Goal: Task Accomplishment & Management: Use online tool/utility

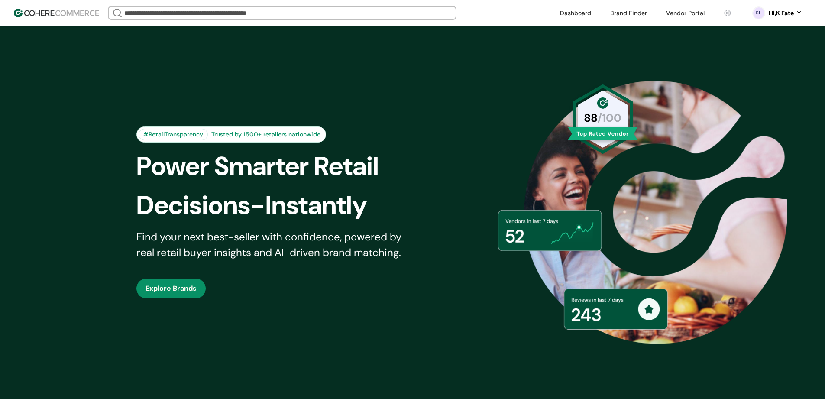
drag, startPoint x: 0, startPoint y: 0, endPoint x: 578, endPoint y: 15, distance: 578.6
click at [578, 15] on link at bounding box center [576, 12] width 42 height 13
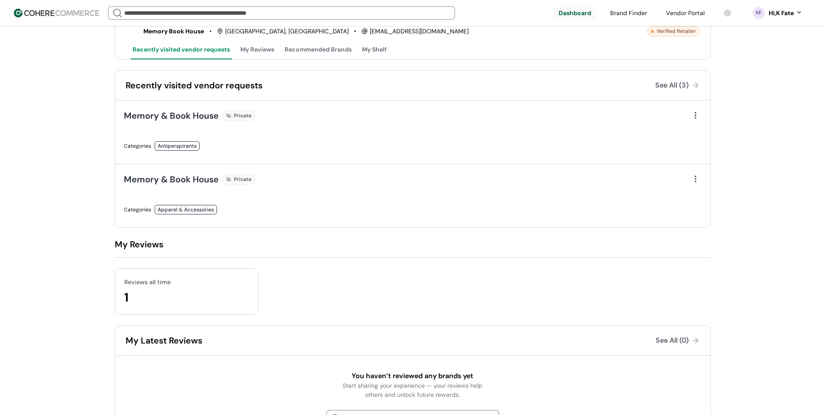
scroll to position [90, 0]
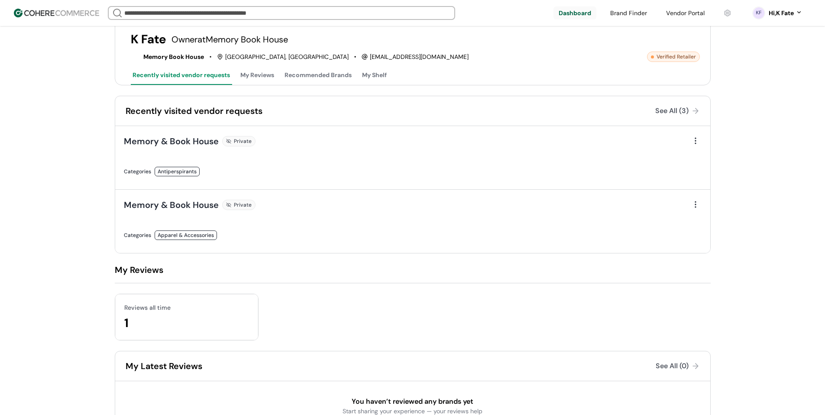
click at [783, 18] on div "KF Hi, K Fate" at bounding box center [777, 13] width 68 height 22
click at [783, 15] on div "Hi, K Fate" at bounding box center [780, 13] width 25 height 9
click at [743, 37] on link at bounding box center [762, 35] width 124 height 21
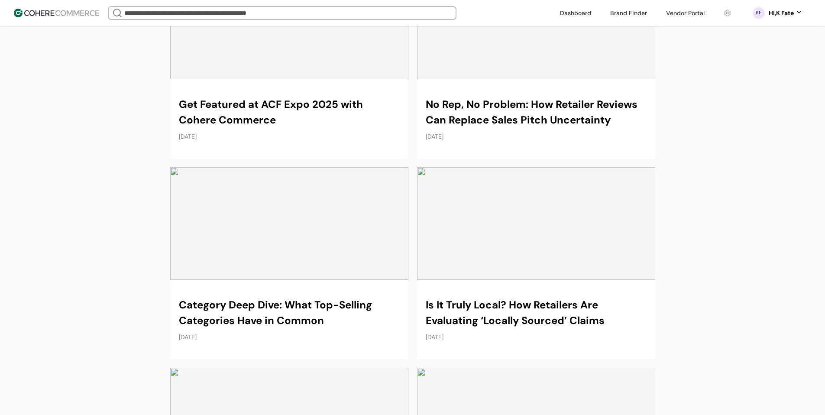
scroll to position [645, 0]
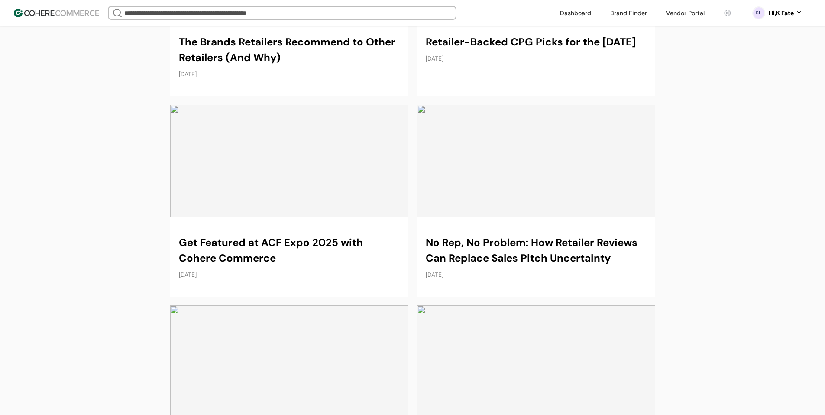
click at [771, 16] on div "Hi, K Fate" at bounding box center [780, 13] width 25 height 9
click at [742, 74] on link at bounding box center [762, 78] width 124 height 21
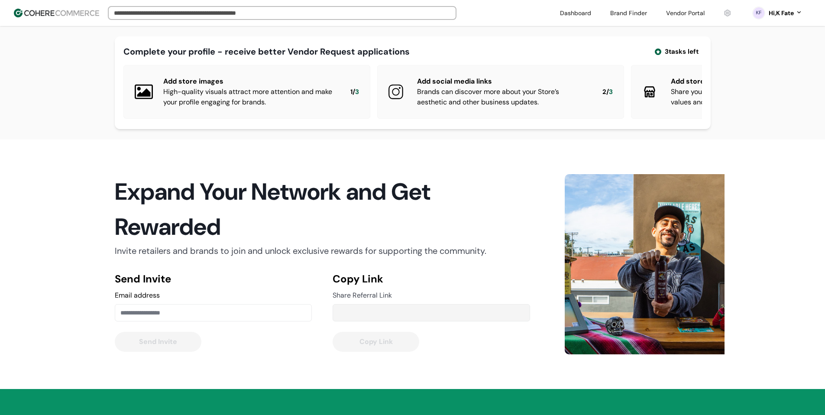
type input "**********"
